Goal: Find specific fact: Find specific fact

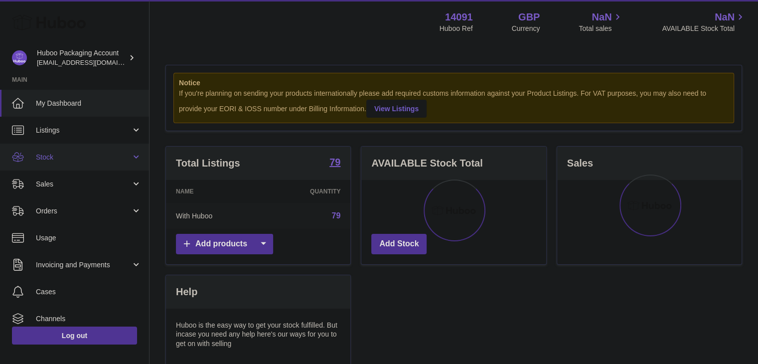
click at [80, 154] on span "Stock" at bounding box center [83, 157] width 95 height 9
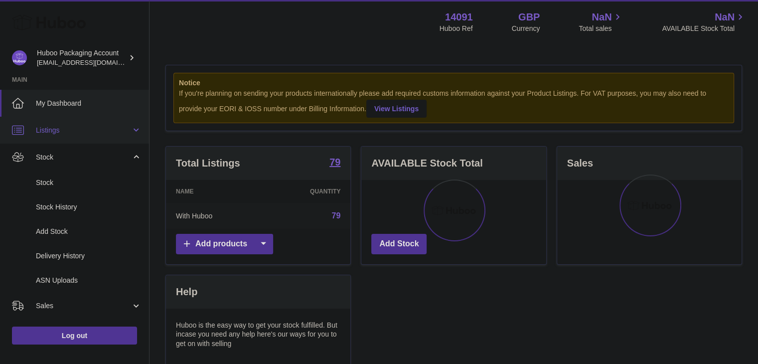
click at [70, 135] on link "Listings" at bounding box center [74, 130] width 149 height 27
click at [82, 182] on span "Listings with Huboo" at bounding box center [89, 179] width 106 height 9
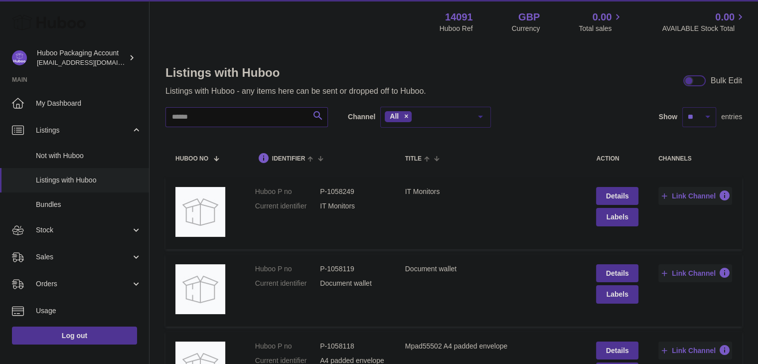
click at [243, 115] on input "text" at bounding box center [247, 117] width 163 height 20
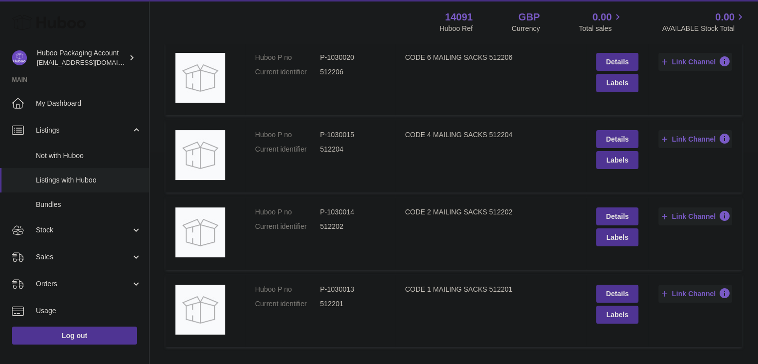
scroll to position [212, 0]
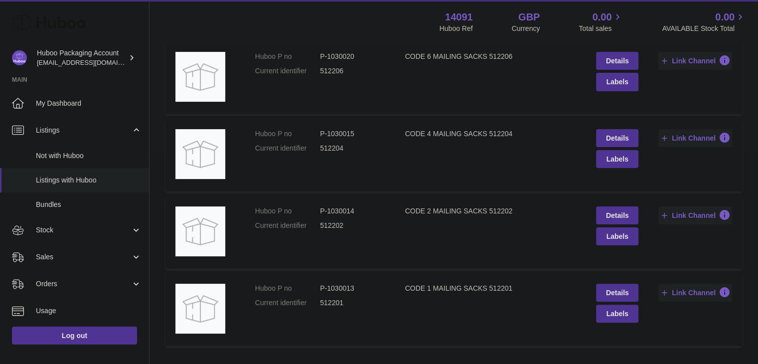
type input "*******"
click at [337, 134] on dd "P-1030015" at bounding box center [352, 133] width 65 height 9
copy dd "1030015"
click at [341, 208] on dd "P-1030014" at bounding box center [352, 210] width 65 height 9
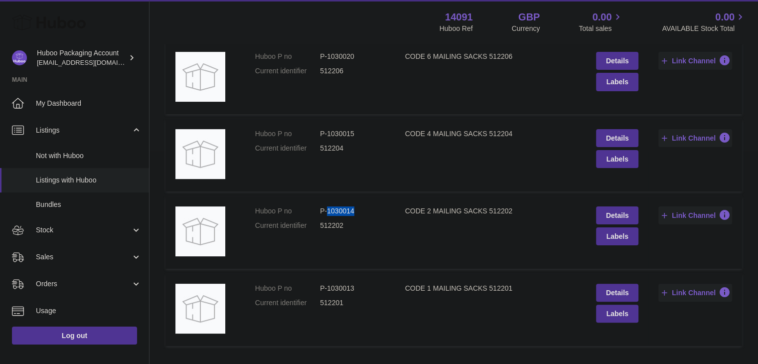
click at [341, 208] on dd "P-1030014" at bounding box center [352, 210] width 65 height 9
copy dd "1030014"
click at [328, 285] on dd "P-1030013" at bounding box center [352, 288] width 65 height 9
copy dd "1030013"
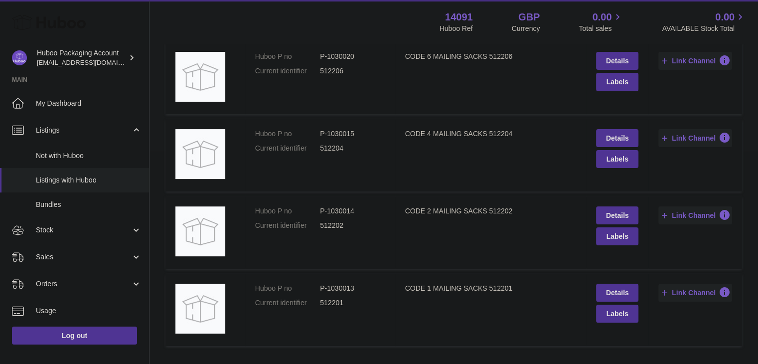
click at [334, 50] on td "Huboo P no P-1030020 Current identifier 512206" at bounding box center [320, 78] width 150 height 72
copy dd "1030020"
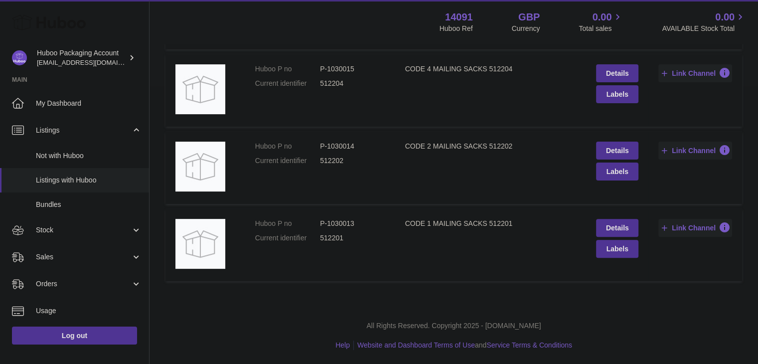
click at [336, 220] on dd "P-1030013" at bounding box center [352, 223] width 65 height 9
copy dd "1030013"
